Goal: Transaction & Acquisition: Purchase product/service

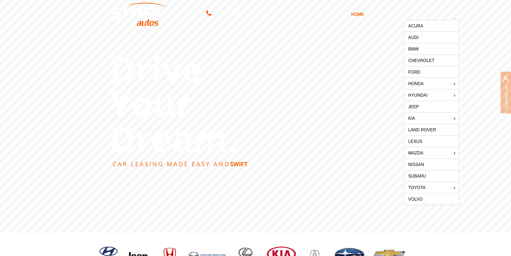
click at [419, 49] on link "BMW" at bounding box center [432, 48] width 54 height 11
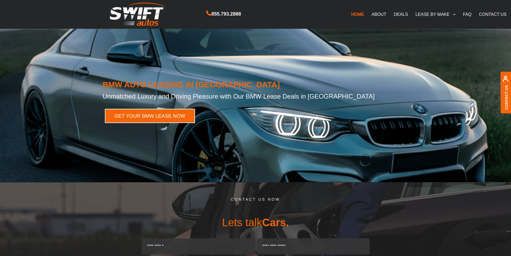
click at [162, 116] on link "GET YOUR BMW LEASE NOW" at bounding box center [150, 116] width 90 height 14
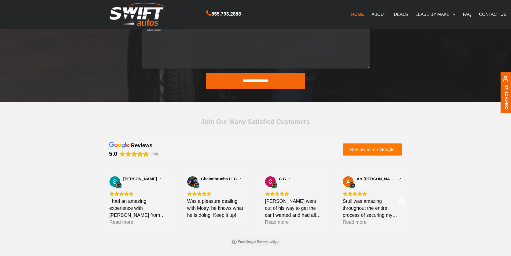
scroll to position [316, 0]
